Goal: Task Accomplishment & Management: Manage account settings

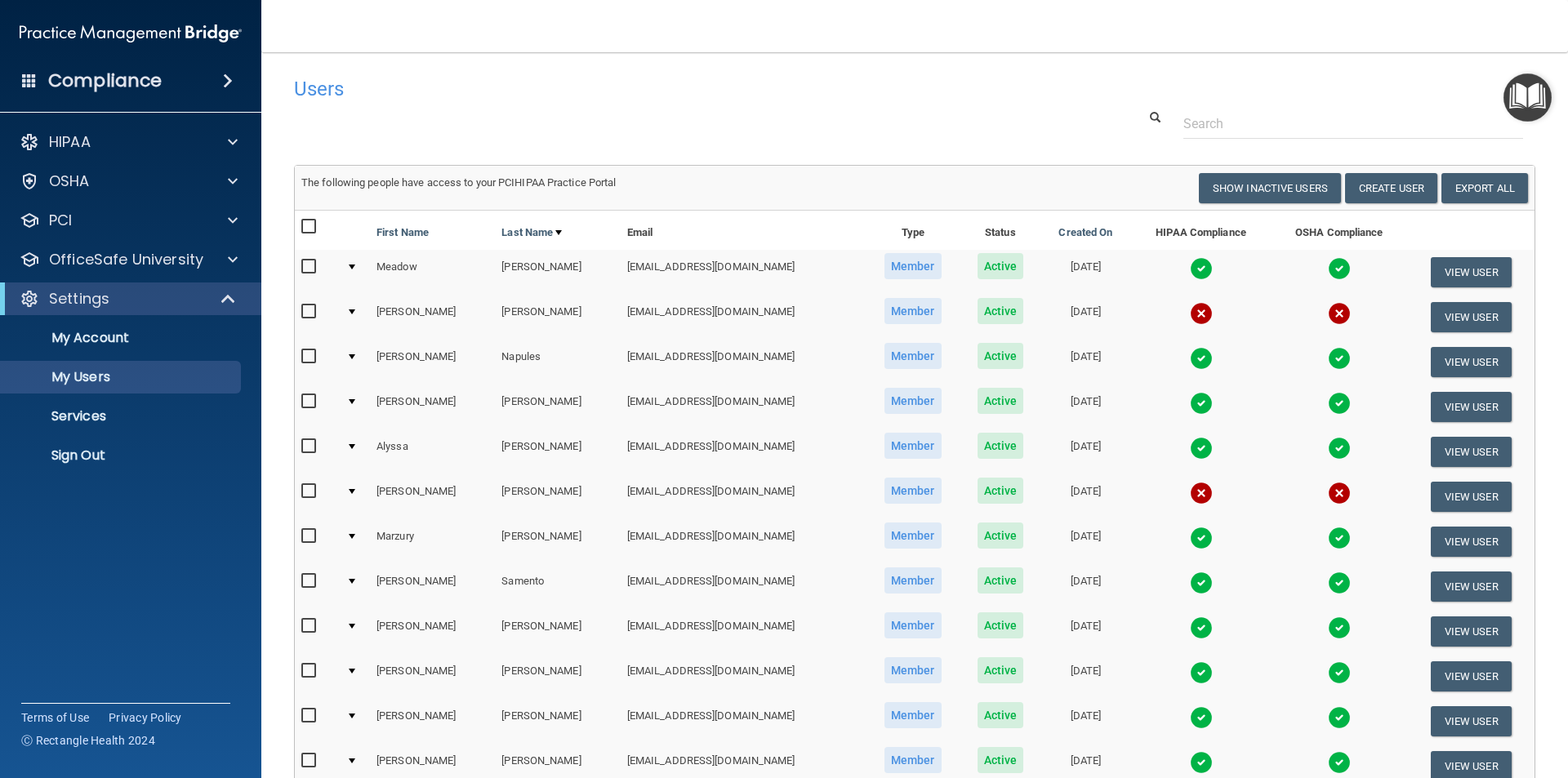
select select "20"
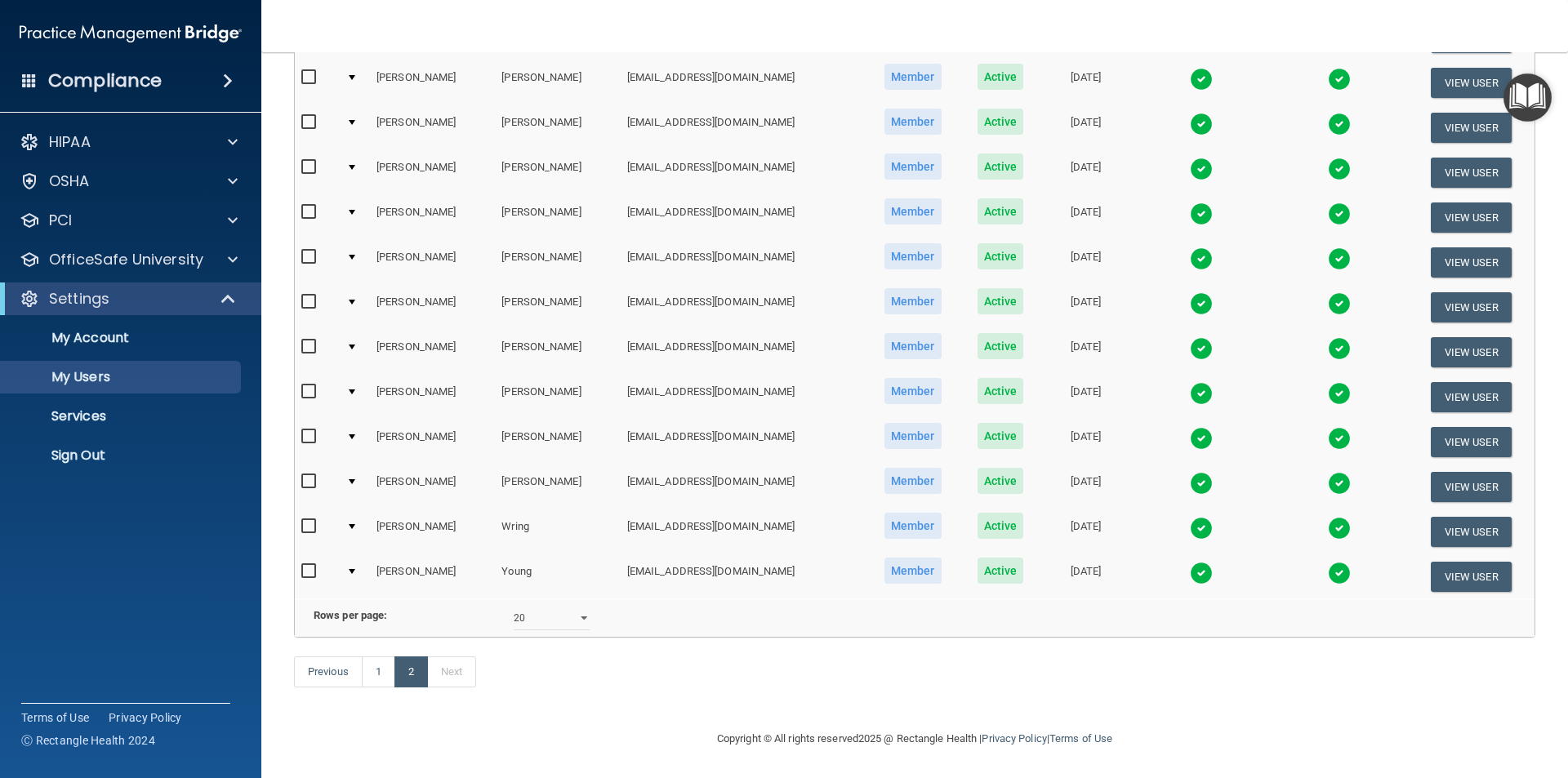
scroll to position [574, 0]
click at [383, 674] on link "1" at bounding box center [378, 673] width 34 height 31
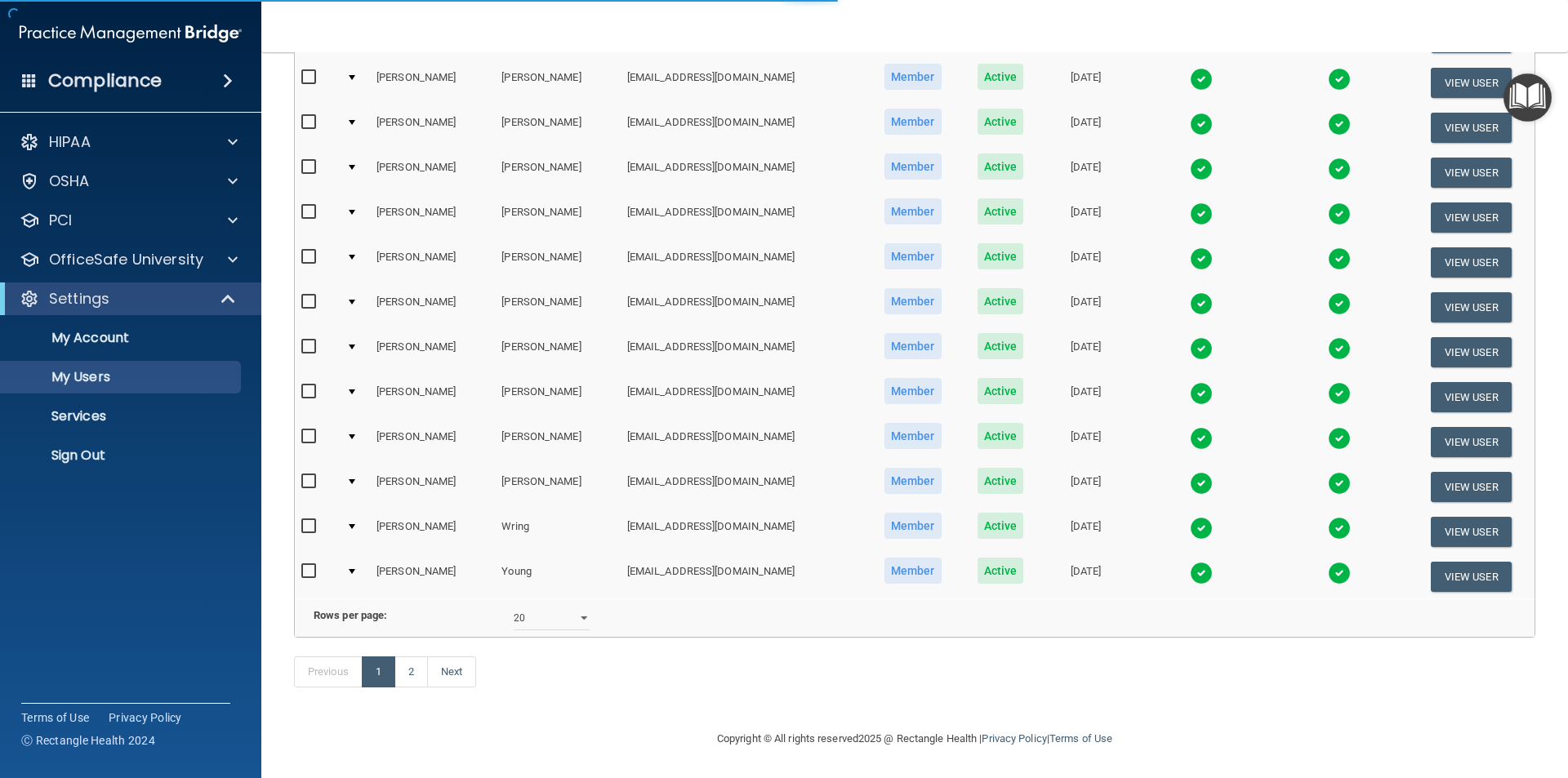
select select "20"
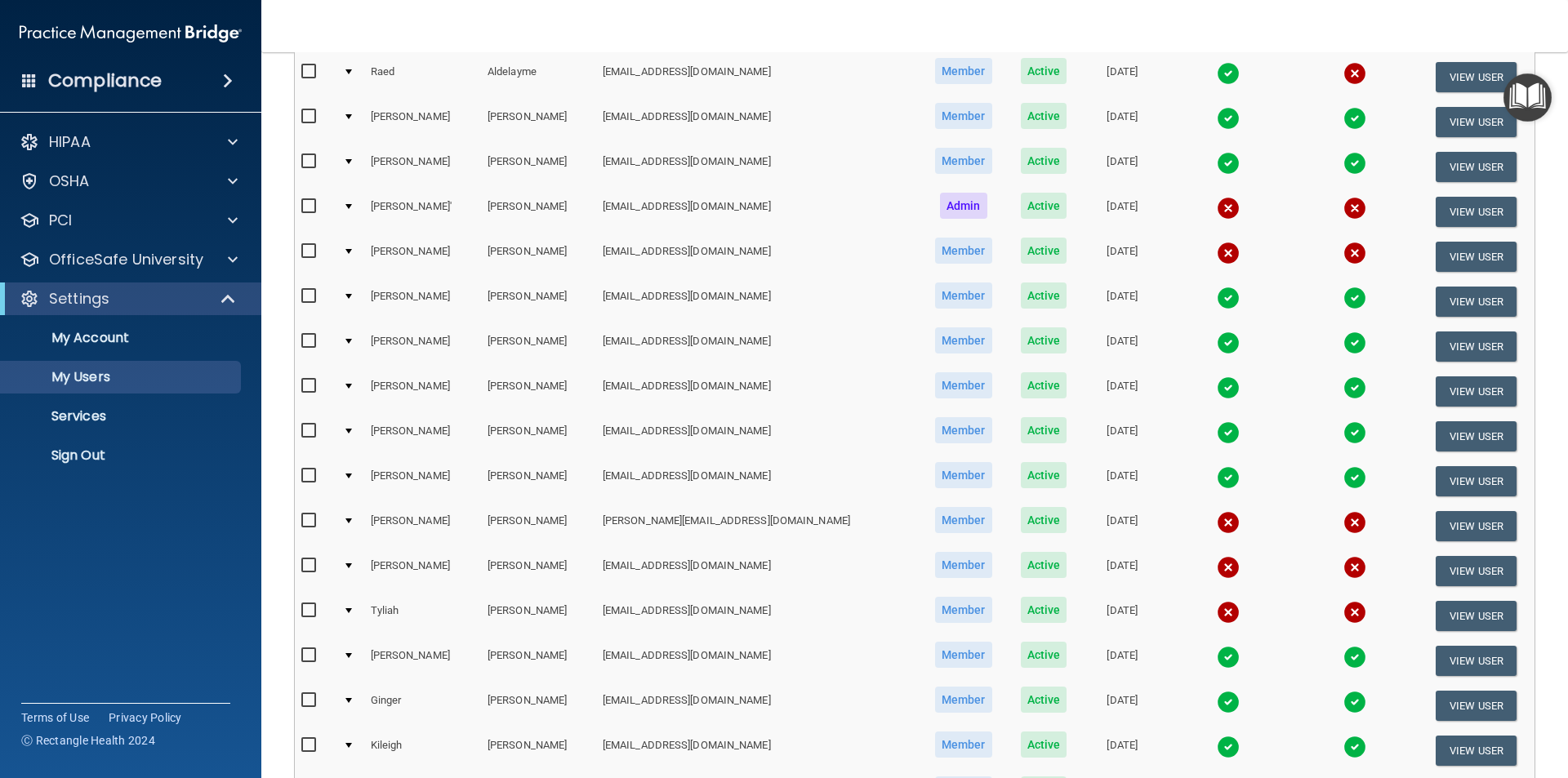
scroll to position [245, 0]
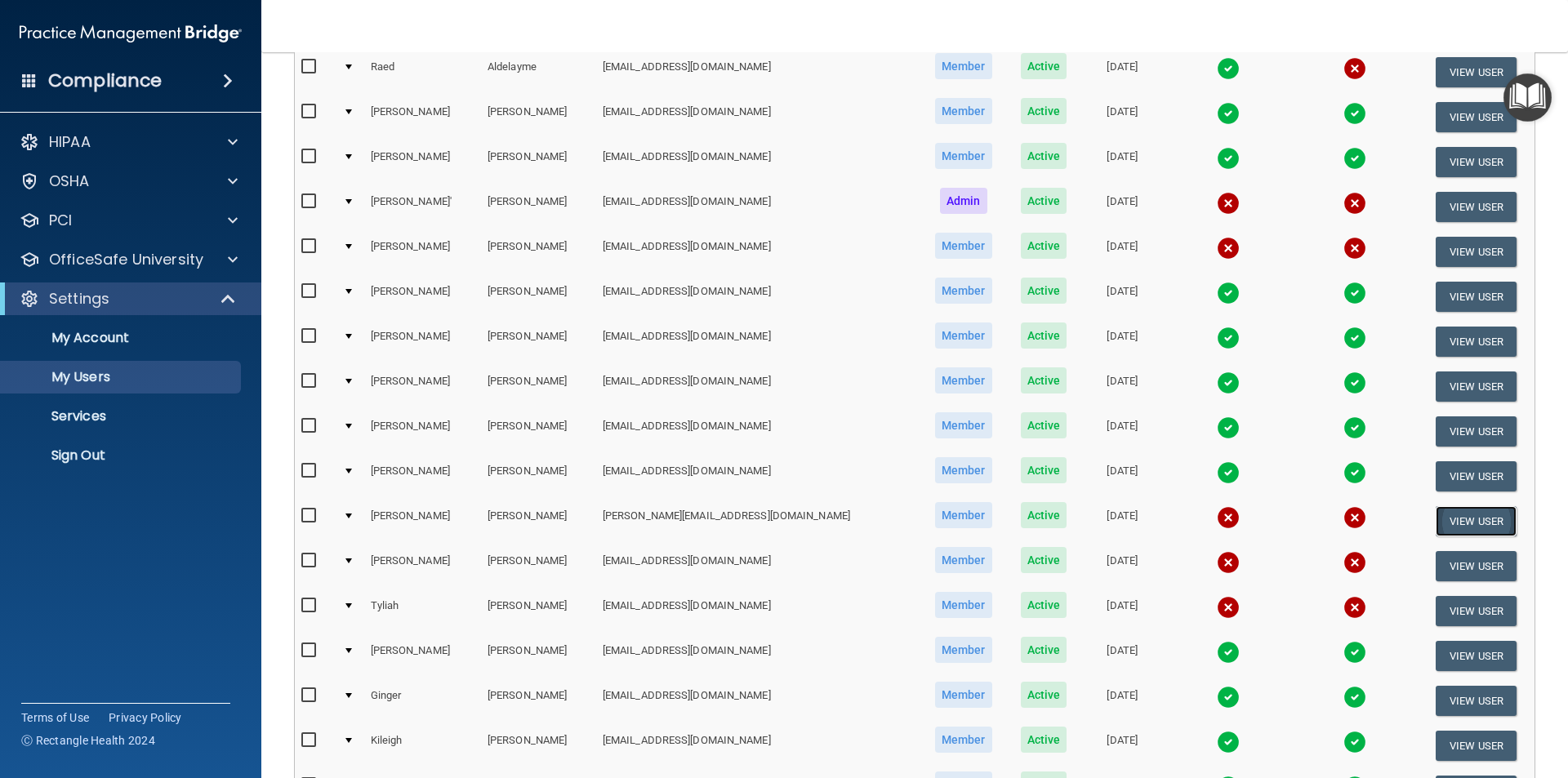
click at [1454, 524] on button "View User" at bounding box center [1476, 521] width 81 height 30
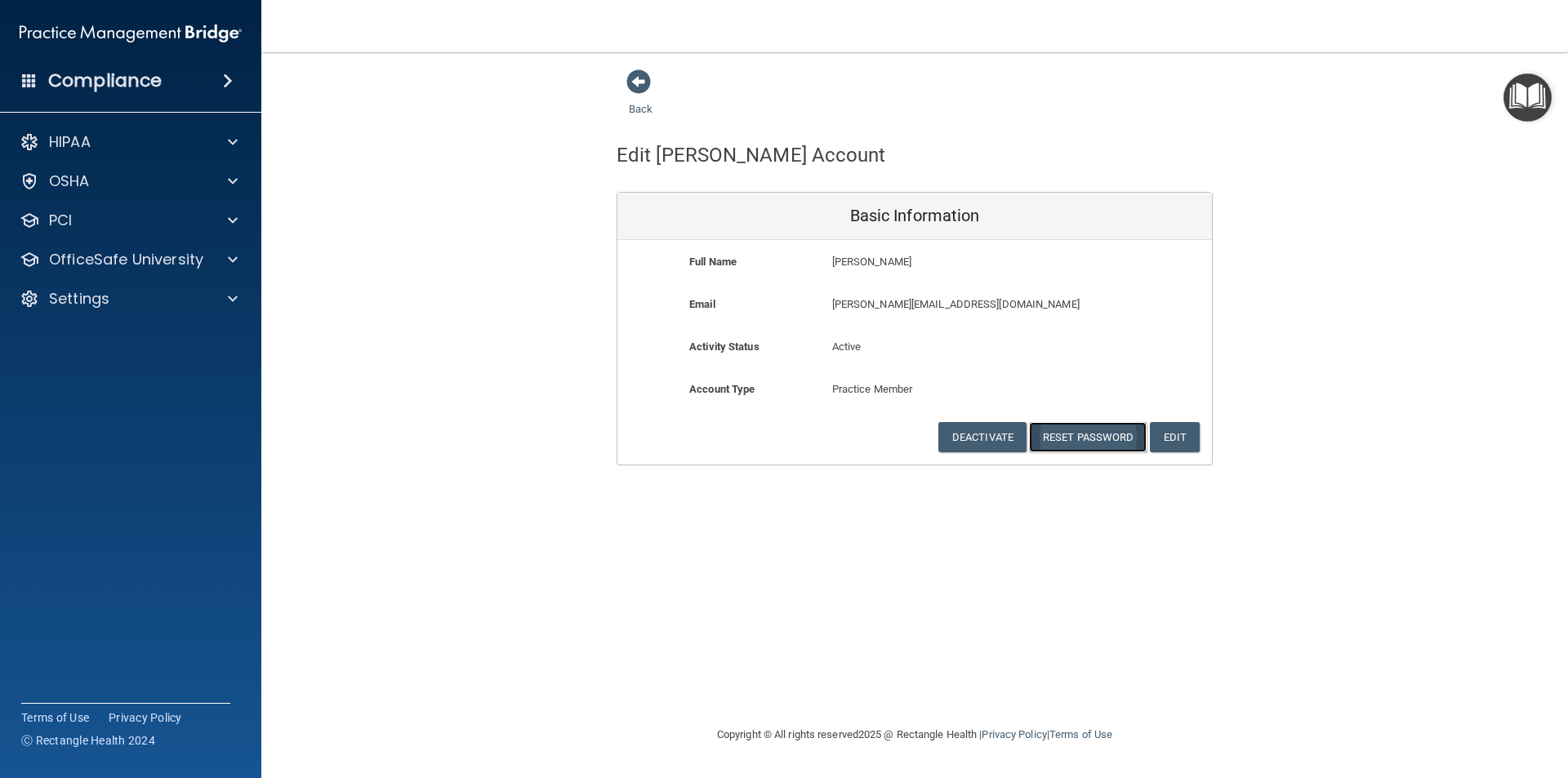
click at [1069, 440] on button "Reset Password" at bounding box center [1088, 437] width 117 height 30
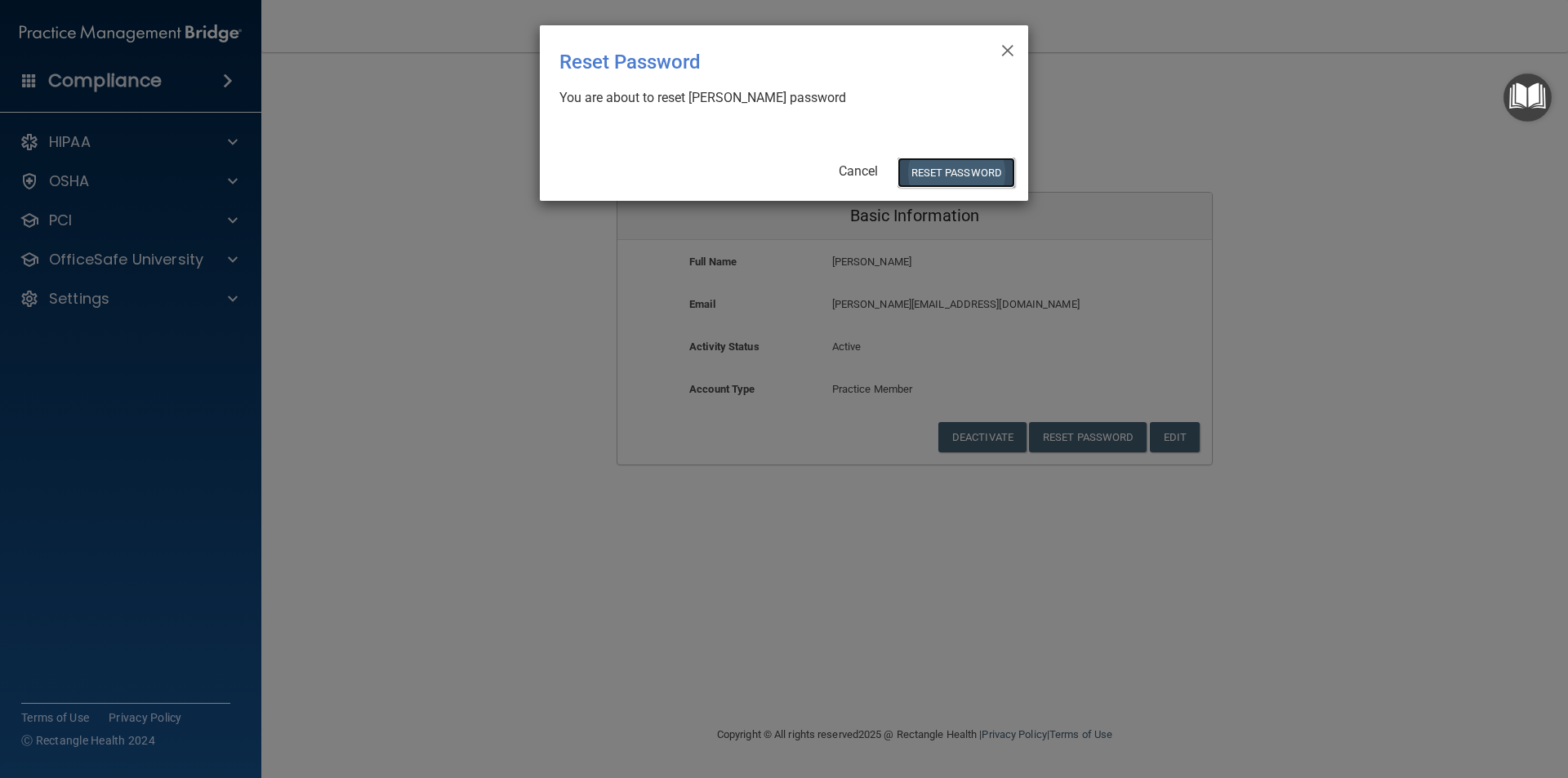
click at [930, 171] on button "Reset Password" at bounding box center [957, 172] width 117 height 30
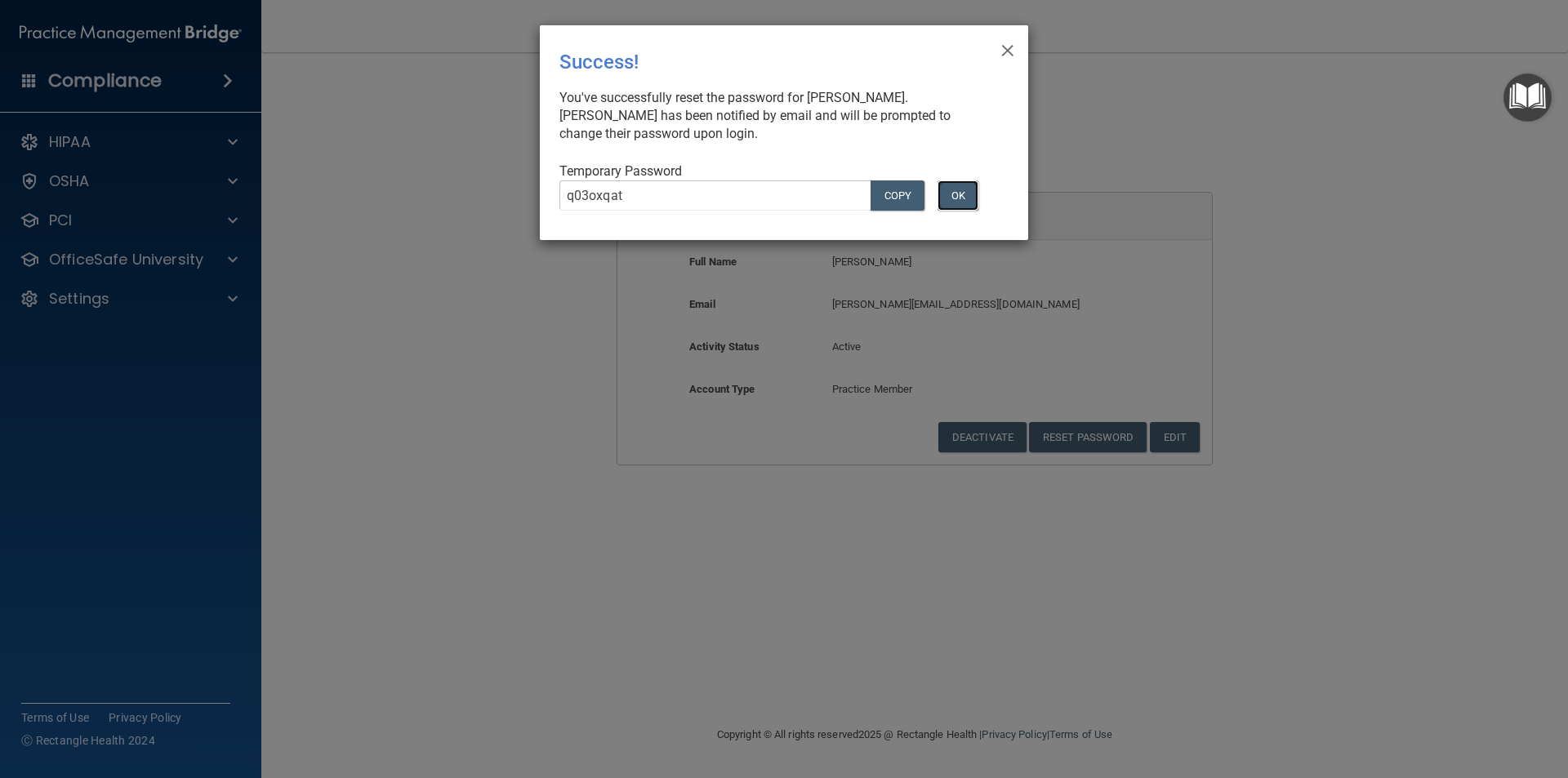
click at [967, 188] on button "OK" at bounding box center [958, 195] width 41 height 30
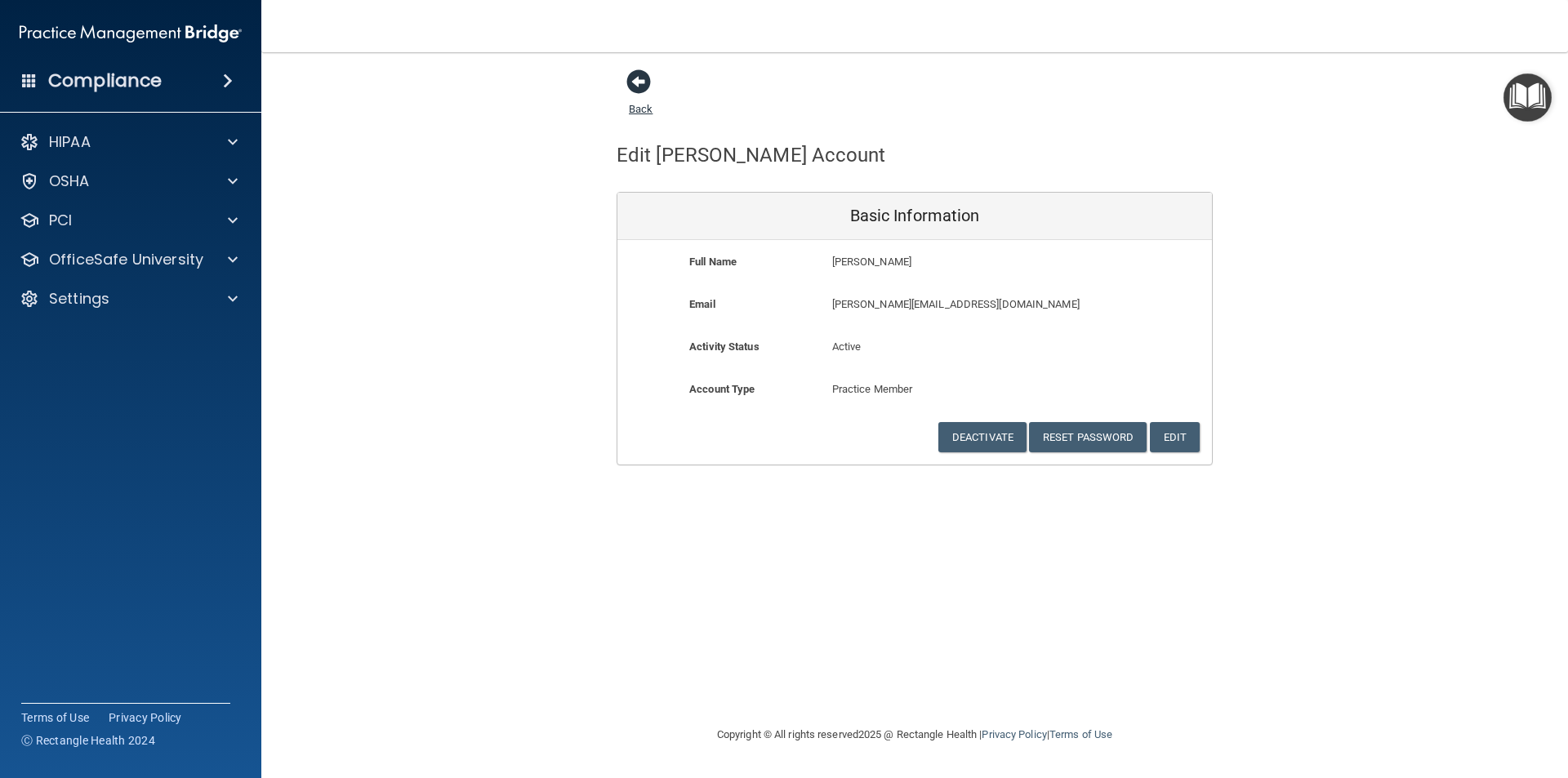
click at [641, 80] on span at bounding box center [639, 82] width 25 height 25
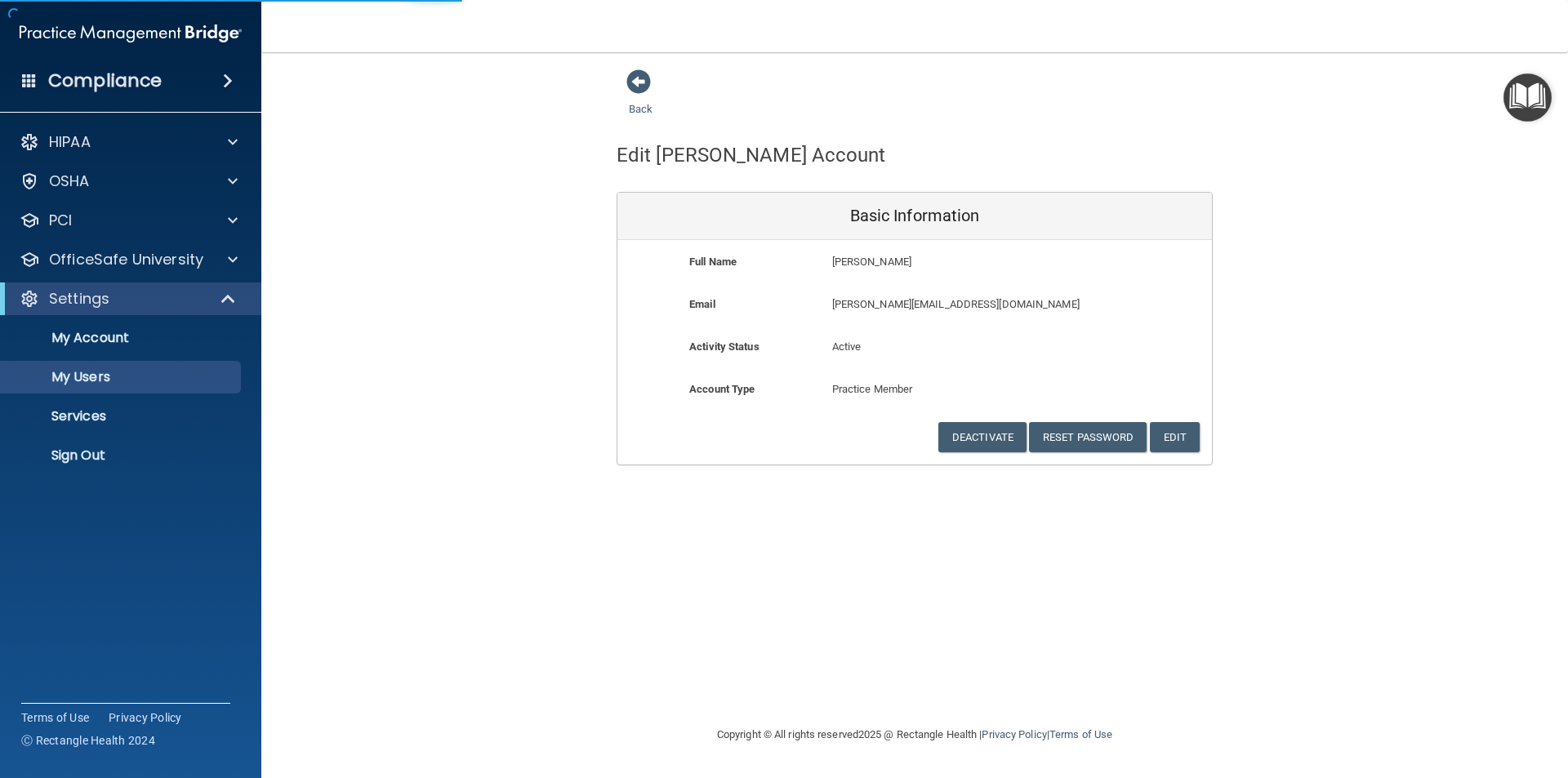
select select "20"
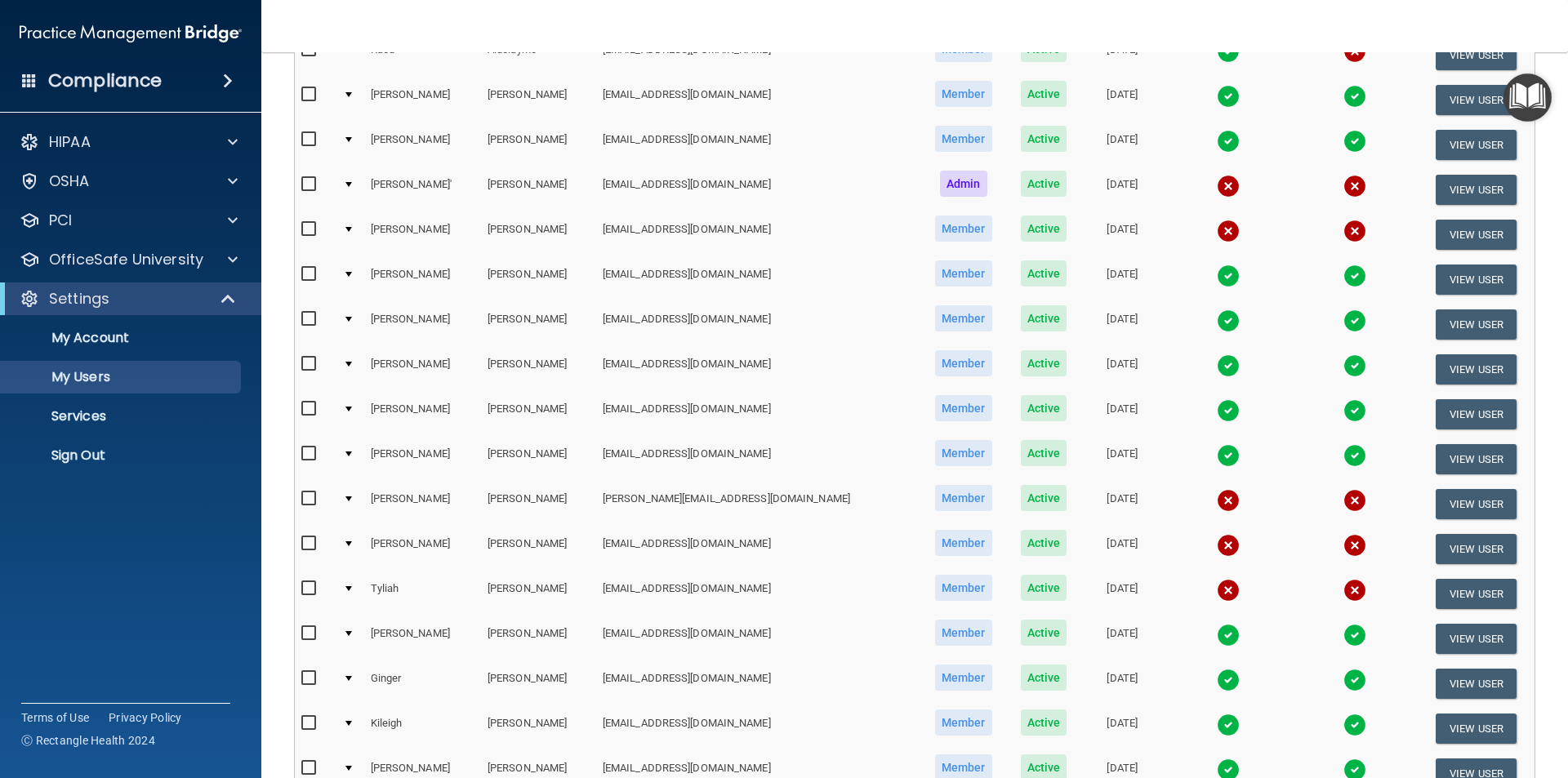
scroll to position [327, 0]
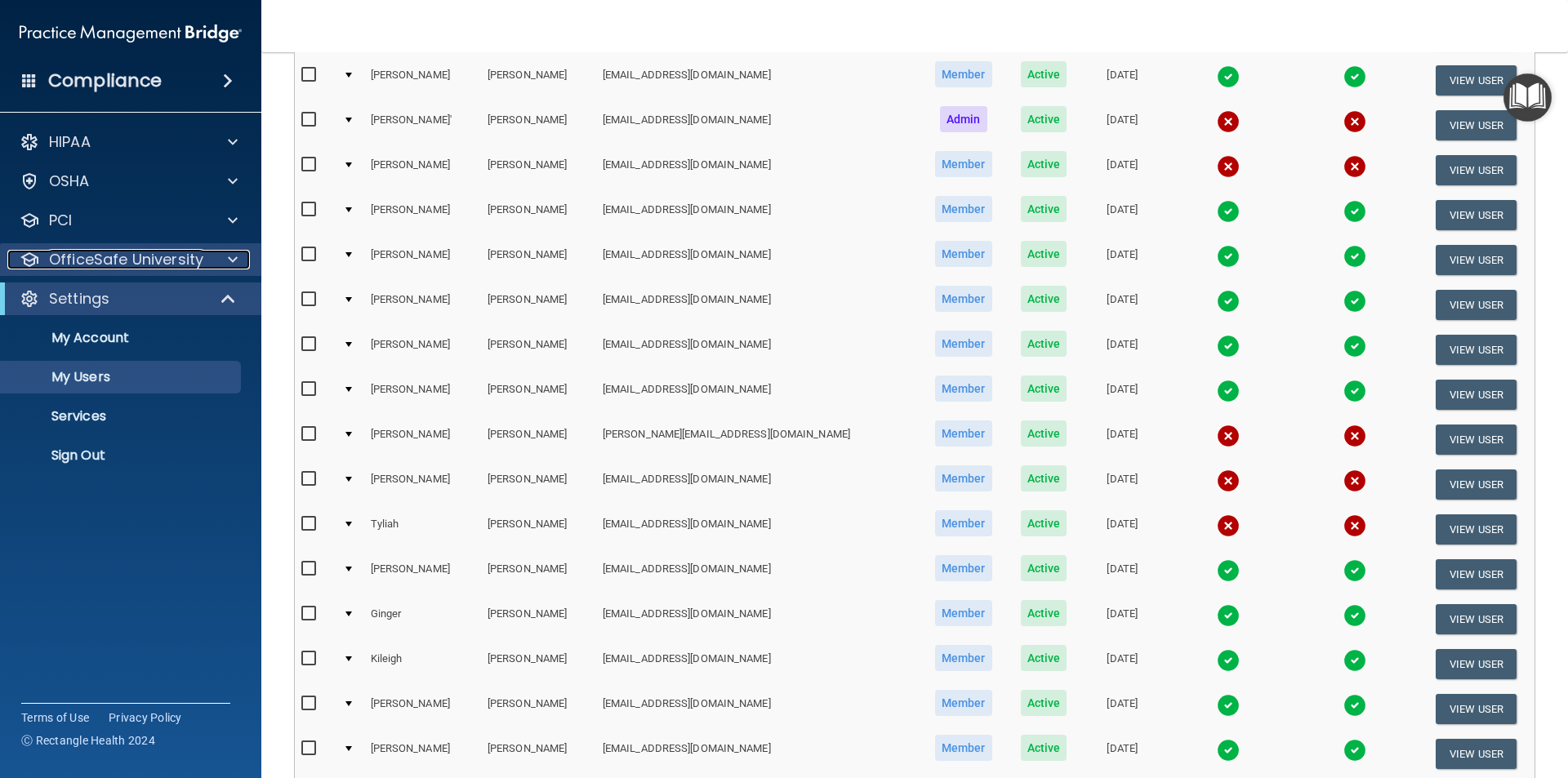
click at [228, 258] on span at bounding box center [233, 259] width 10 height 19
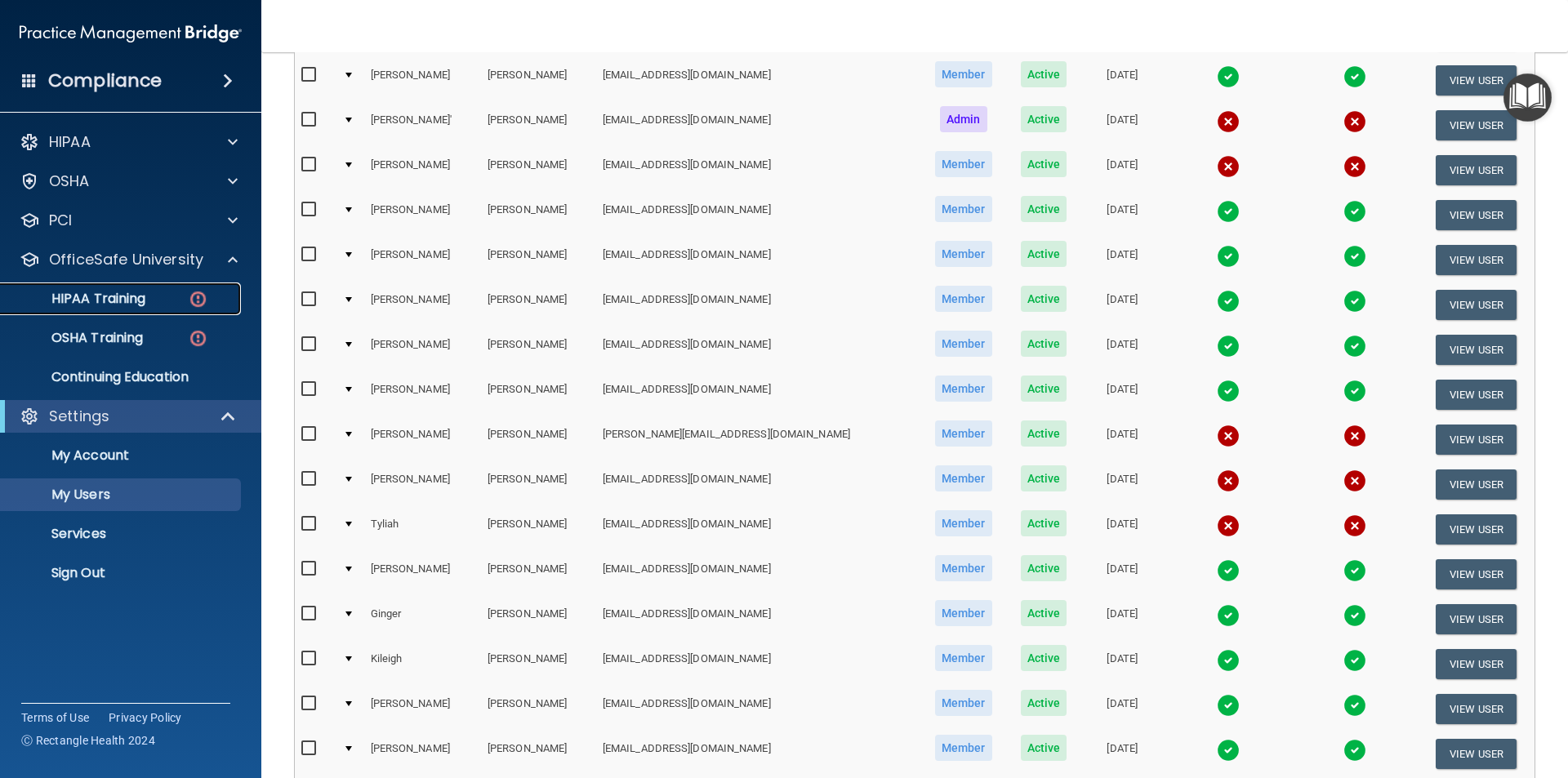
click at [76, 297] on p "HIPAA Training" at bounding box center [78, 299] width 135 height 16
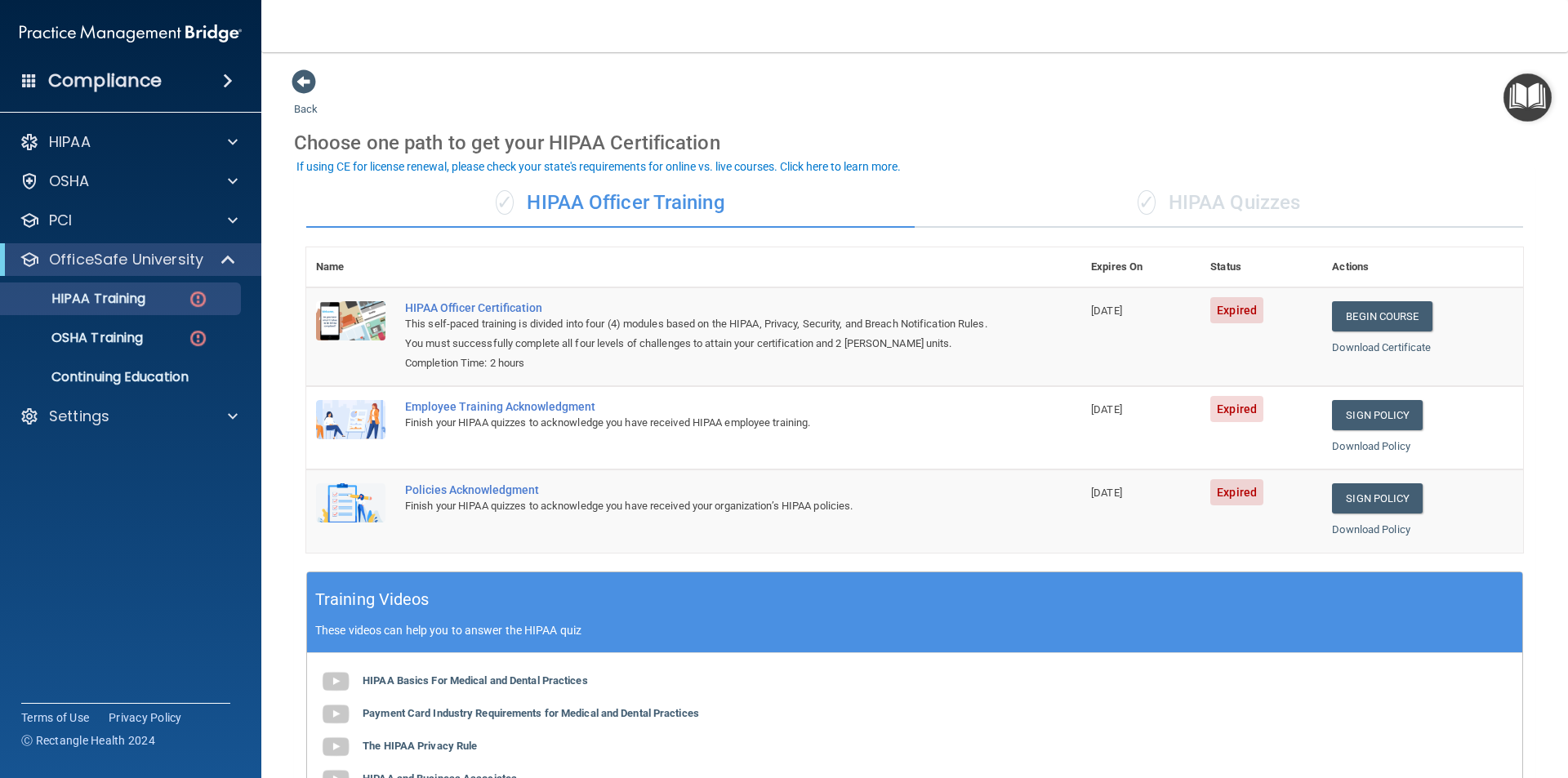
click at [563, 210] on div "✓ HIPAA Officer Training" at bounding box center [610, 203] width 609 height 49
click at [1275, 205] on div "✓ HIPAA Quizzes" at bounding box center [1219, 203] width 609 height 49
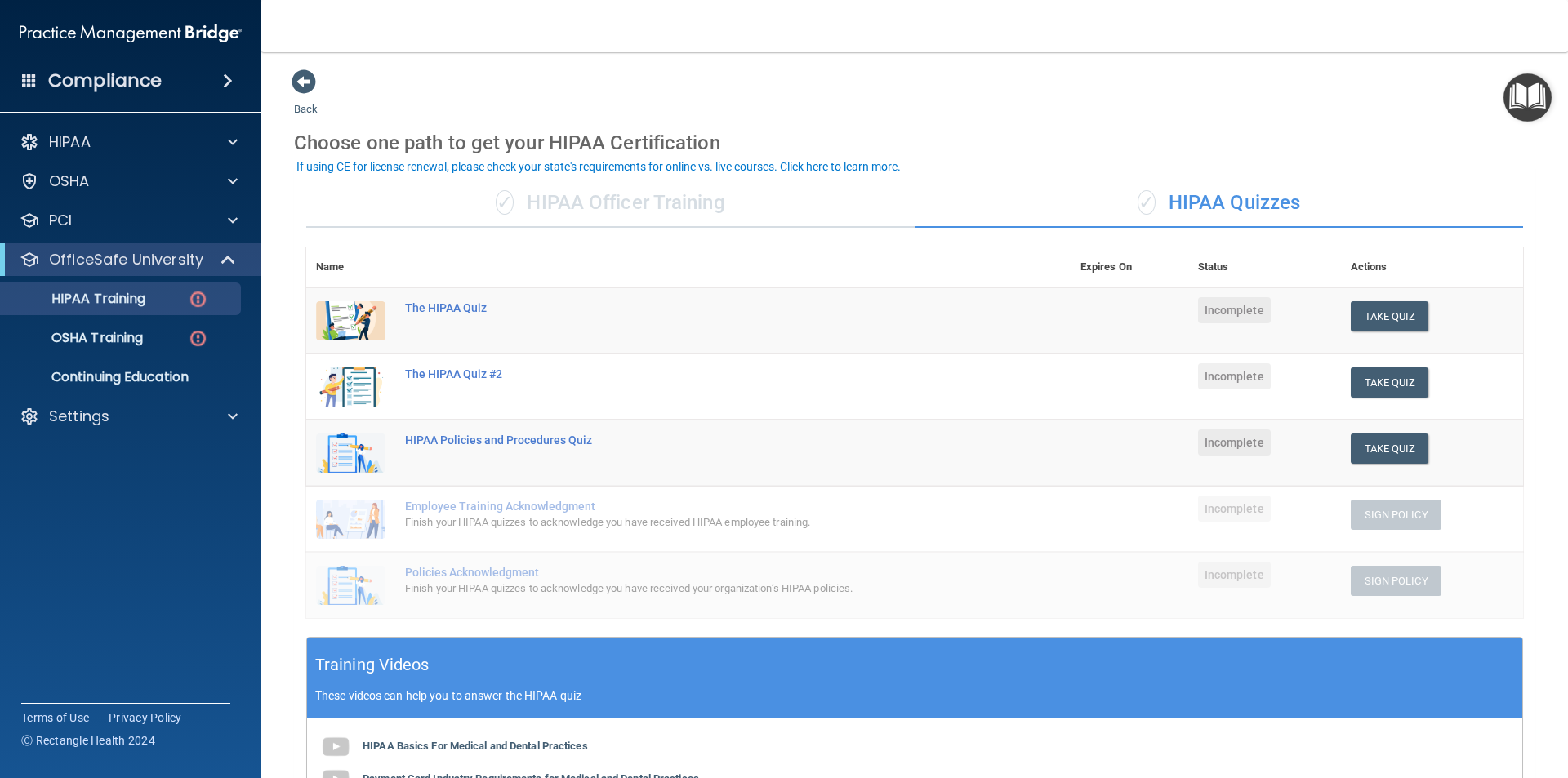
click at [636, 206] on div "✓ HIPAA Officer Training" at bounding box center [610, 203] width 609 height 49
